Goal: Task Accomplishment & Management: Complete application form

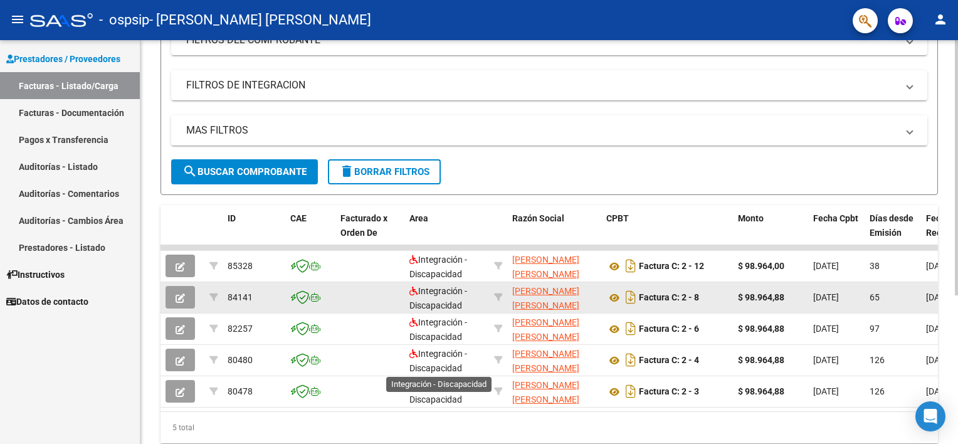
scroll to position [235, 0]
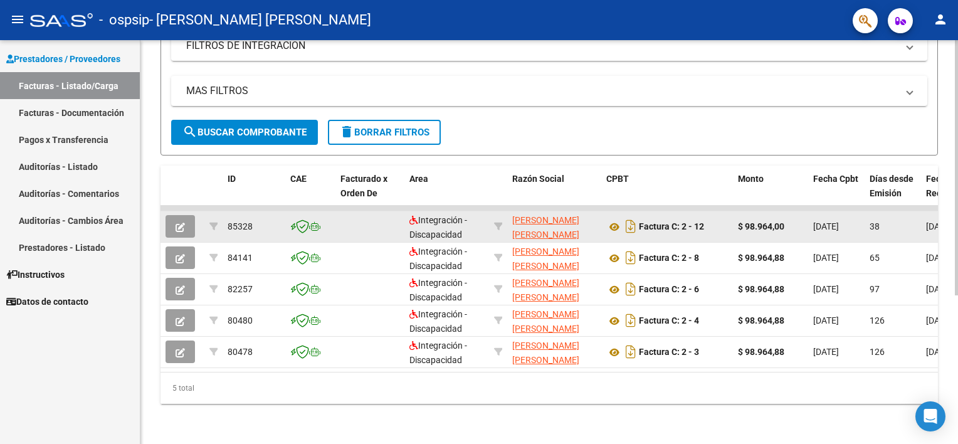
click at [536, 218] on app-link-go-to "[PERSON_NAME] [PERSON_NAME]" at bounding box center [554, 227] width 84 height 29
click at [617, 219] on icon at bounding box center [614, 226] width 16 height 15
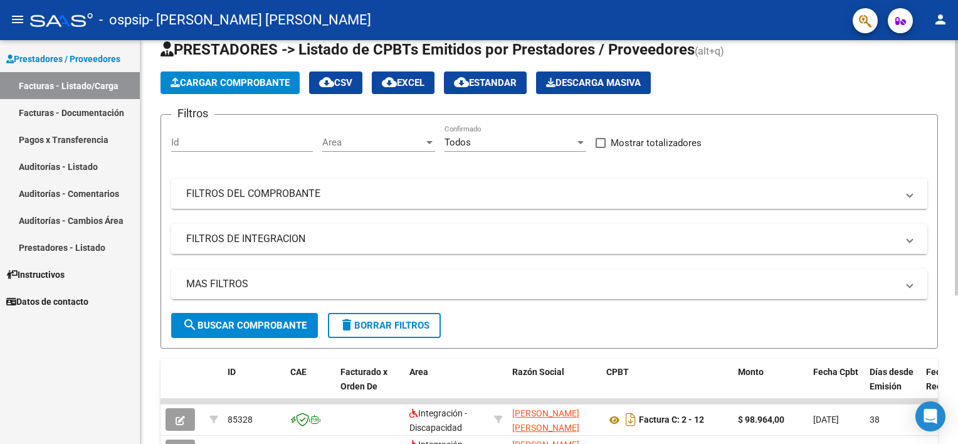
scroll to position [0, 0]
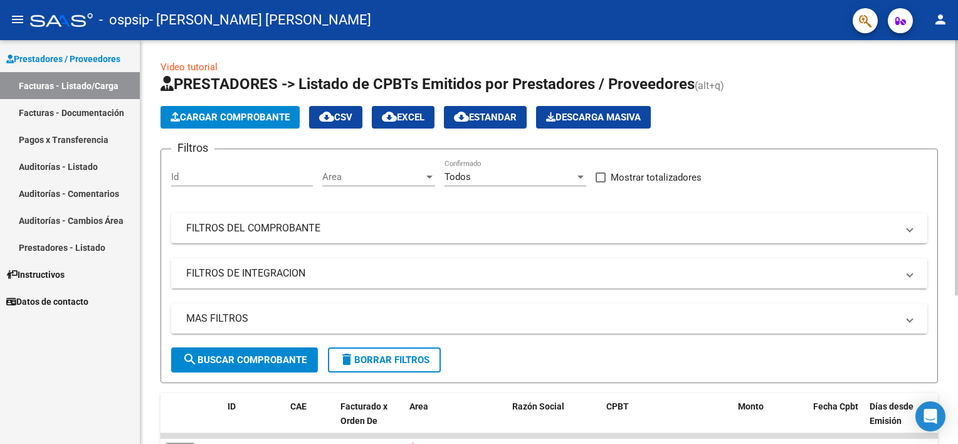
click at [231, 120] on span "Cargar Comprobante" at bounding box center [230, 117] width 119 height 11
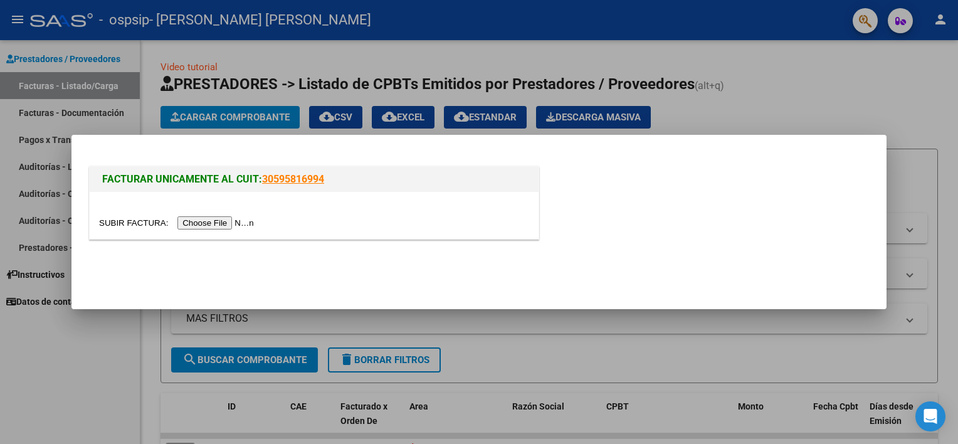
click at [213, 224] on input "file" at bounding box center [178, 222] width 159 height 13
click at [226, 226] on input "file" at bounding box center [178, 222] width 159 height 13
click at [223, 224] on input "file" at bounding box center [178, 222] width 159 height 13
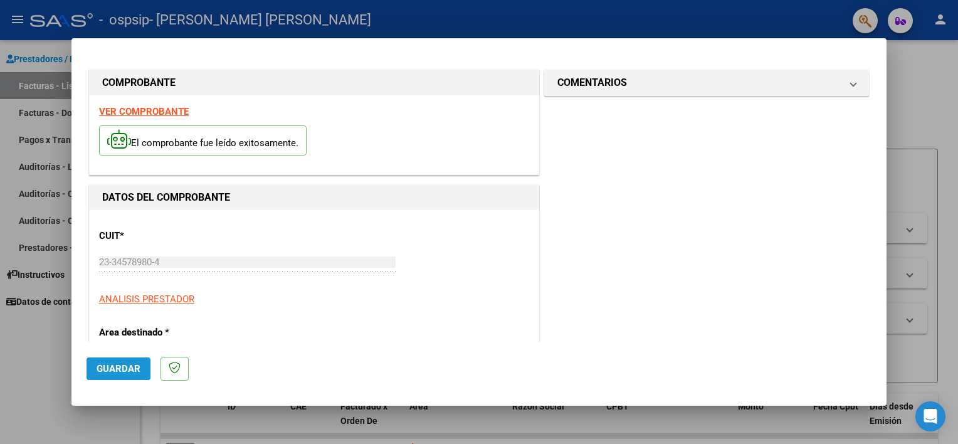
click at [128, 367] on span "Guardar" at bounding box center [119, 368] width 44 height 11
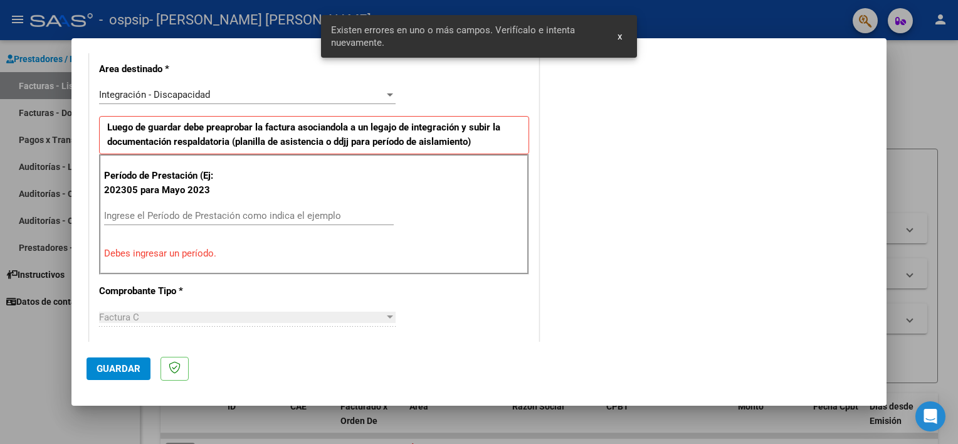
scroll to position [268, 0]
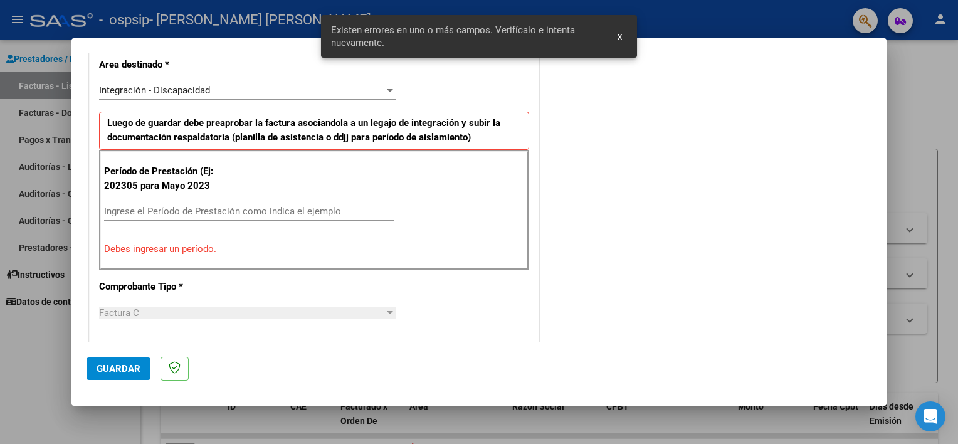
click at [161, 211] on input "Ingrese el Período de Prestación como indica el ejemplo" at bounding box center [249, 211] width 290 height 11
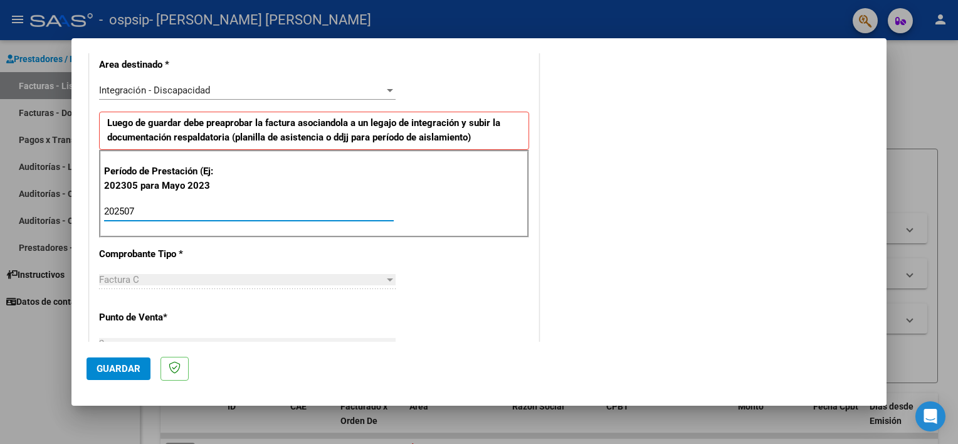
type input "202507"
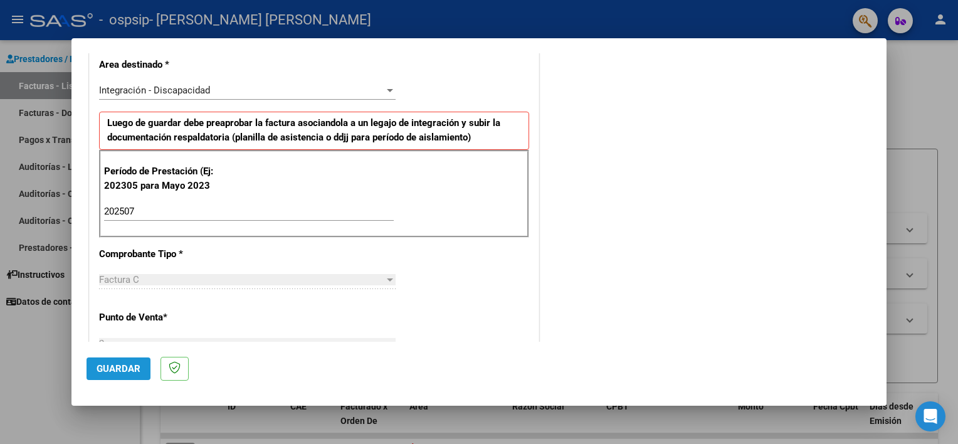
click at [135, 375] on button "Guardar" at bounding box center [119, 368] width 64 height 23
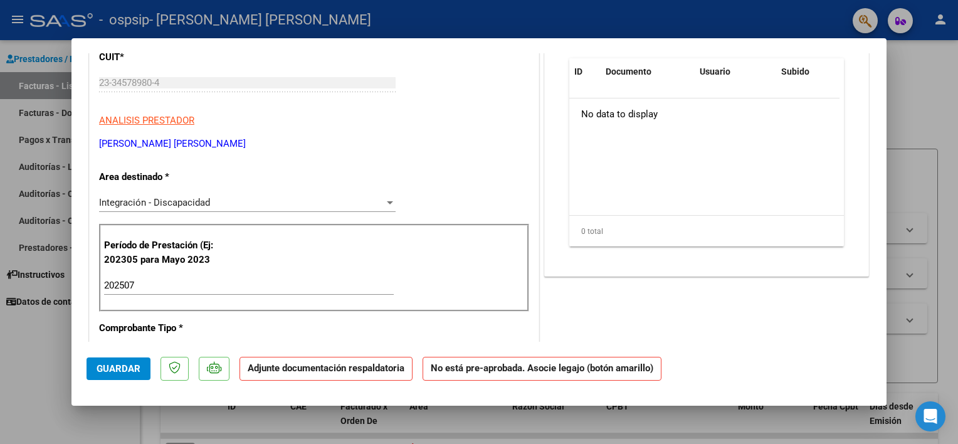
scroll to position [0, 0]
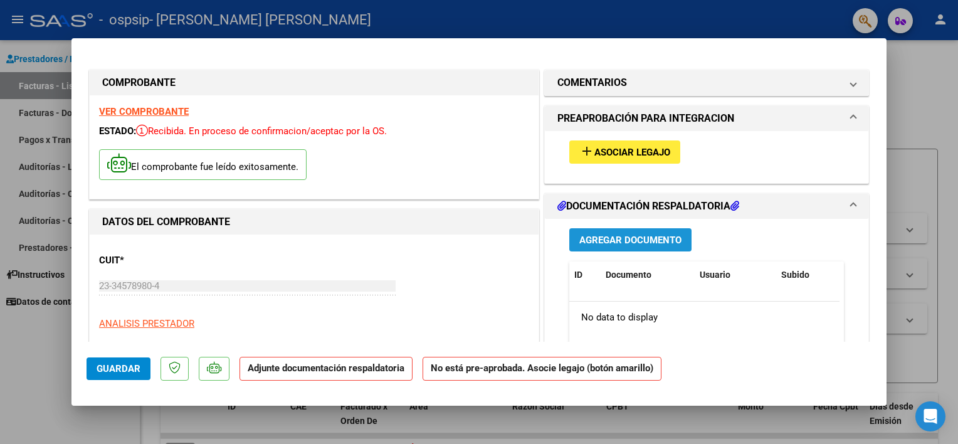
click at [645, 241] on span "Agregar Documento" at bounding box center [630, 240] width 102 height 11
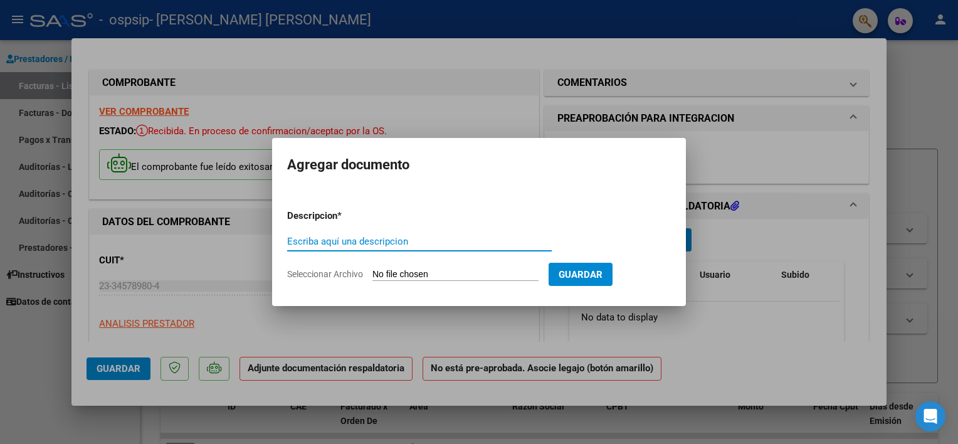
click at [467, 246] on input "Escriba aquí una descripcion" at bounding box center [419, 241] width 265 height 11
click at [399, 243] on input "presentismo mes [PERSON_NAME]" at bounding box center [419, 241] width 265 height 11
type input "presentismo mes de julio"
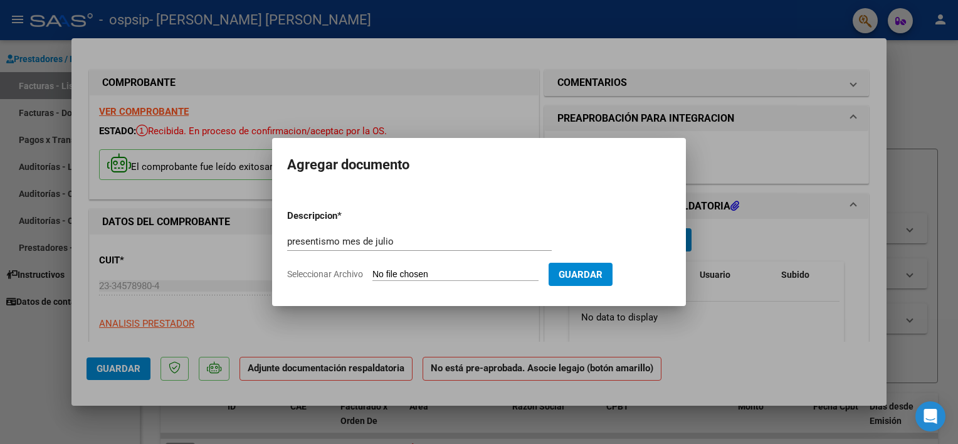
click at [508, 276] on input "Seleccionar Archivo" at bounding box center [455, 275] width 166 height 12
type input "C:\fakepath\presentismo [PERSON_NAME].pdf"
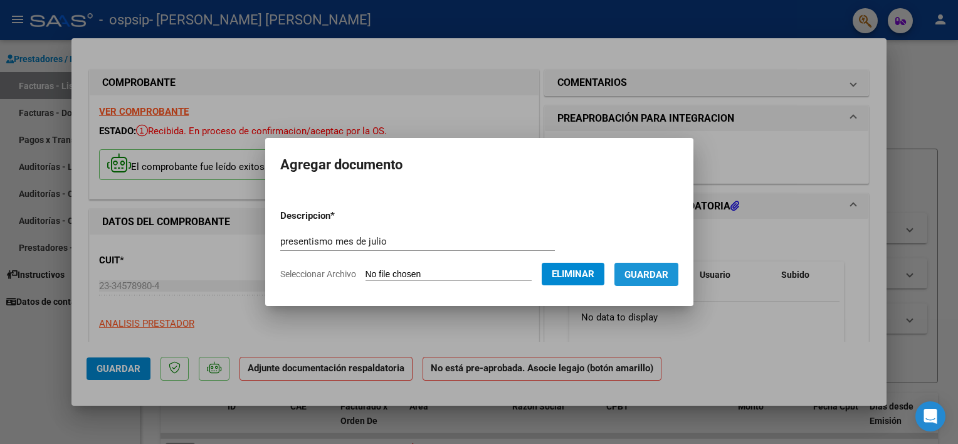
click at [668, 275] on span "Guardar" at bounding box center [647, 274] width 44 height 11
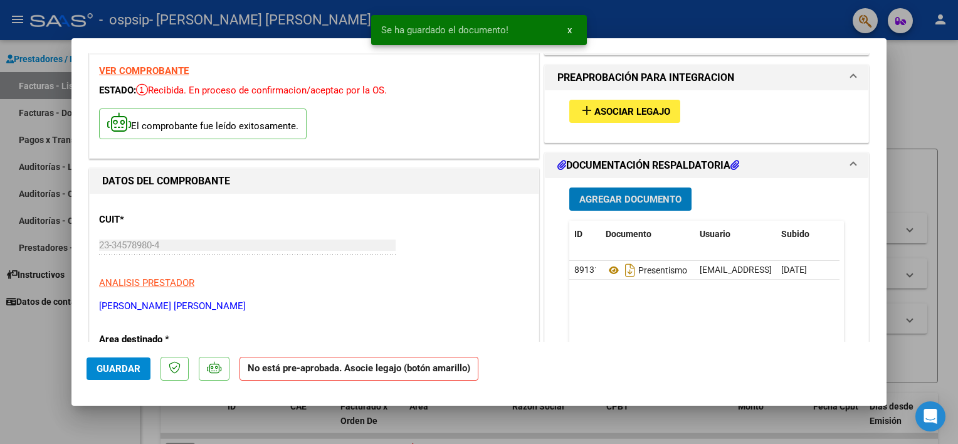
scroll to position [63, 0]
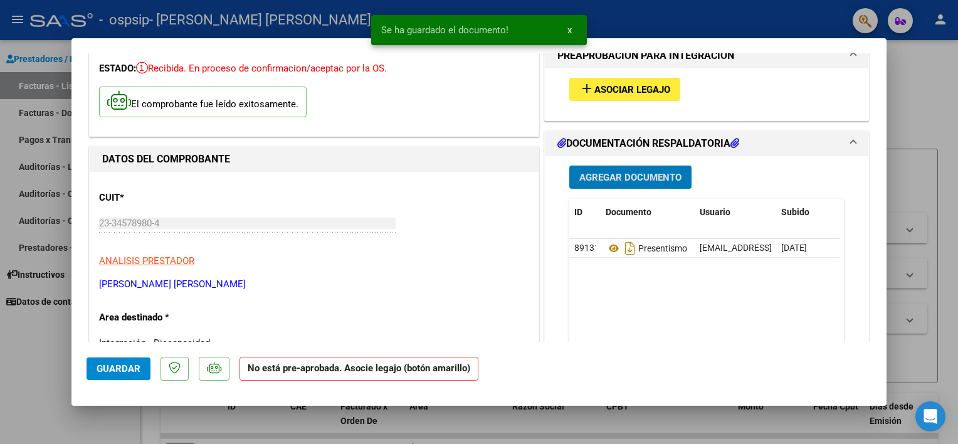
click at [101, 367] on span "Guardar" at bounding box center [119, 368] width 44 height 11
click at [571, 27] on span "x" at bounding box center [569, 29] width 4 height 11
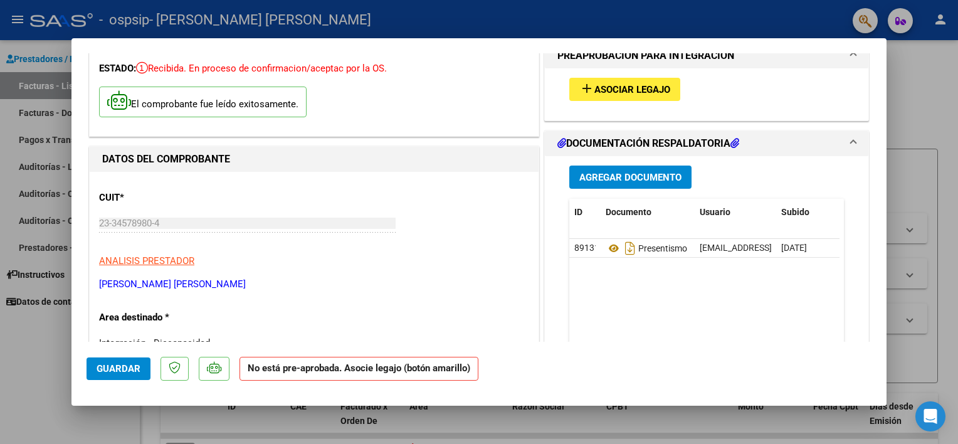
click at [667, 28] on div at bounding box center [479, 222] width 958 height 444
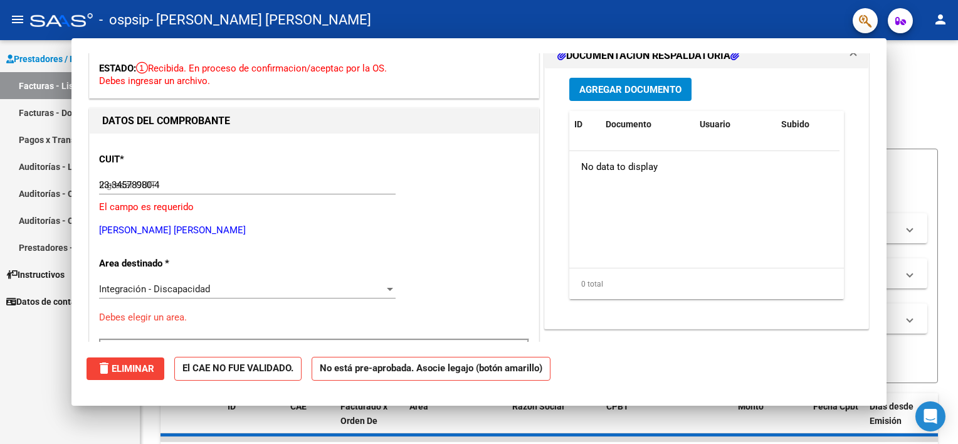
type input "$ 0,00"
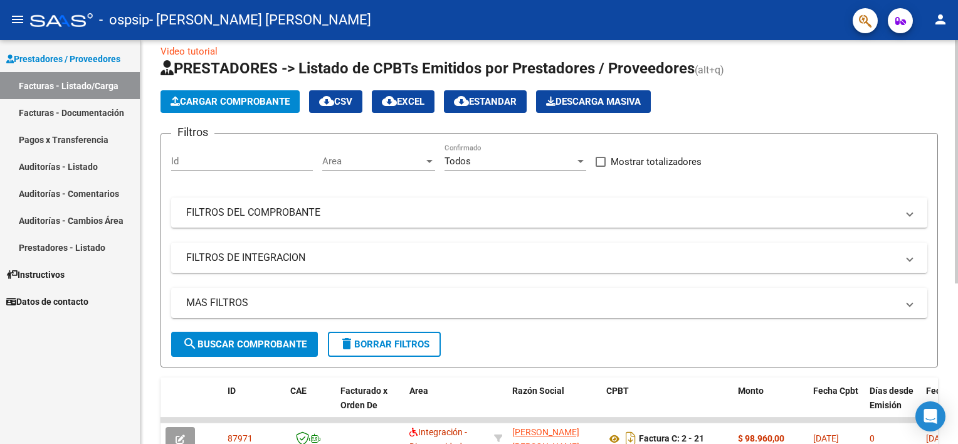
scroll to position [0, 0]
